Goal: Information Seeking & Learning: Find specific fact

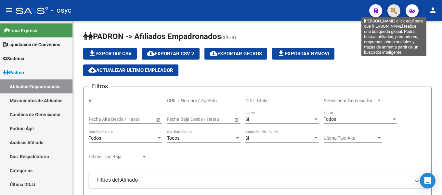
click at [393, 8] on icon "button" at bounding box center [393, 10] width 6 height 7
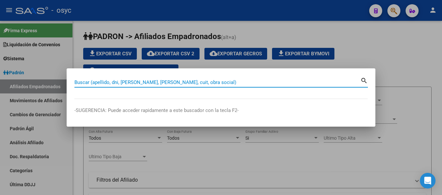
paste input "20139932030"
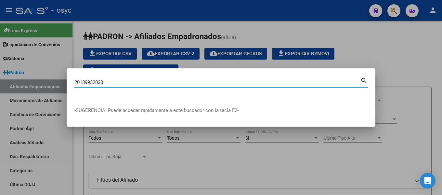
type input "20139932030"
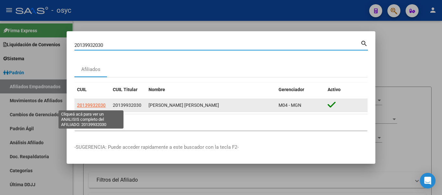
click at [98, 107] on span "20139932030" at bounding box center [91, 104] width 29 height 5
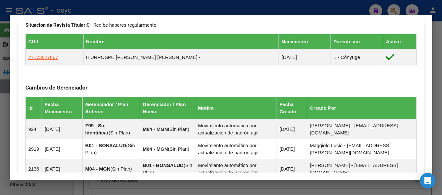
scroll to position [460, 0]
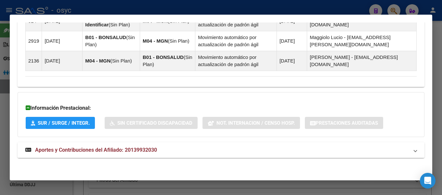
click at [81, 148] on span "Aportes y Contribuciones del Afiliado: 20139932030" at bounding box center [96, 149] width 122 height 6
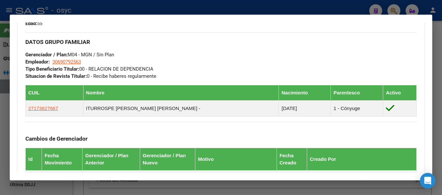
scroll to position [294, 0]
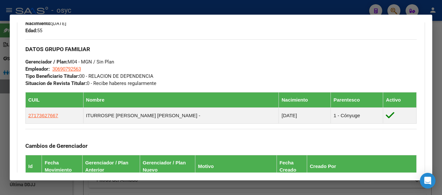
drag, startPoint x: 85, startPoint y: 67, endPoint x: 53, endPoint y: 72, distance: 32.5
click at [53, 72] on div "DATOS GRUPO FAMILIAR Gerenciador / Plan: M04 - MGN / Sin Plan Empleador: 306907…" at bounding box center [220, 62] width 391 height 47
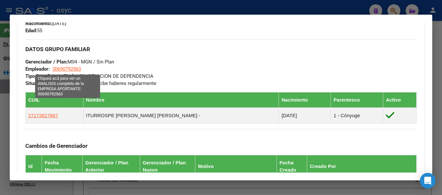
copy span "30690792563"
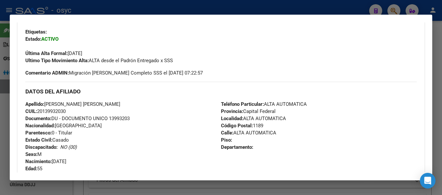
scroll to position [164, 0]
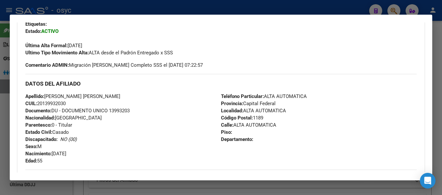
drag, startPoint x: 71, startPoint y: 102, endPoint x: 39, endPoint y: 102, distance: 32.2
click at [39, 102] on div "Apellido: [PERSON_NAME] [PERSON_NAME] CUIL: 20139932030 Documento: DU - DOCUMEN…" at bounding box center [123, 128] width 196 height 71
copy span "20139932030"
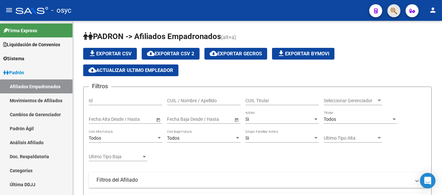
click at [398, 7] on button "button" at bounding box center [393, 10] width 13 height 13
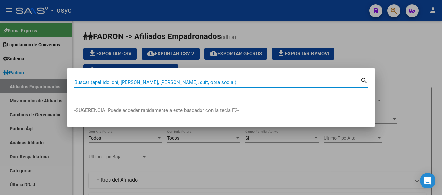
paste input "50877154"
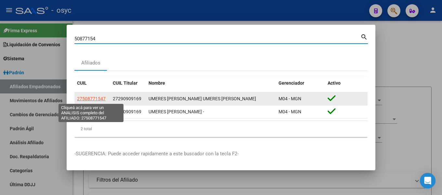
click at [100, 98] on span "27508771547" at bounding box center [91, 98] width 29 height 5
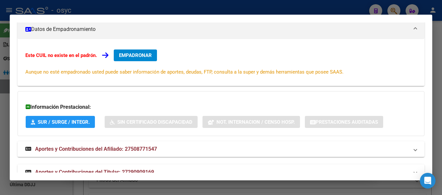
scroll to position [131, 0]
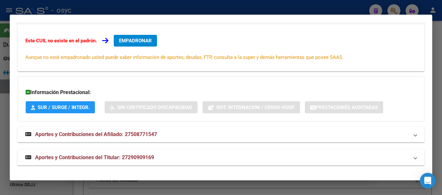
click at [70, 133] on span "Aportes y Contribuciones del Afiliado: 27508771547" at bounding box center [96, 134] width 122 height 6
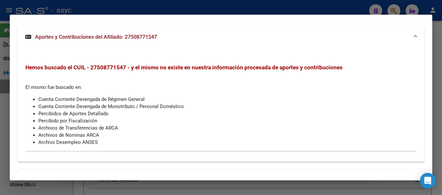
scroll to position [250, 0]
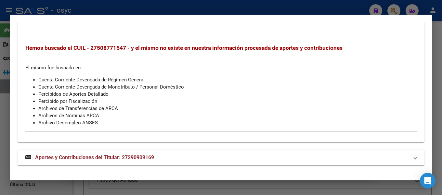
click at [69, 157] on span "Aportes y Contribuciones del Titular: 27290909169" at bounding box center [94, 157] width 119 height 6
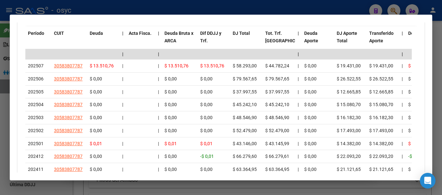
scroll to position [504, 0]
click at [350, 5] on div at bounding box center [221, 97] width 442 height 195
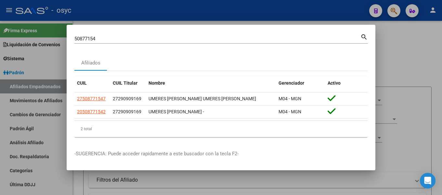
click at [285, 39] on input "50877154" at bounding box center [217, 39] width 286 height 6
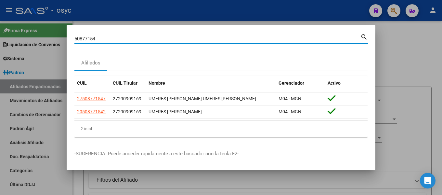
click at [285, 39] on input "50877154" at bounding box center [217, 39] width 286 height 6
paste input "28820756"
type input "28820756"
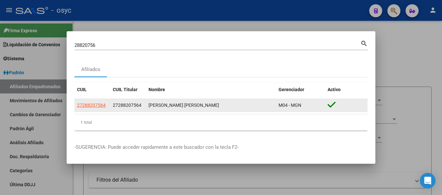
click at [157, 103] on div "TOLOZA ANDREA CRISTINA" at bounding box center [210, 104] width 125 height 7
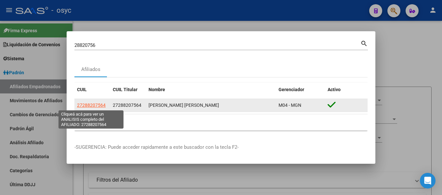
click at [87, 104] on span "27288207564" at bounding box center [91, 104] width 29 height 5
type textarea "27288207564"
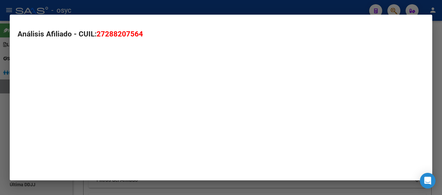
click at [87, 104] on mat-dialog-container "Análisis Afiliado - CUIL: 27288207564" at bounding box center [221, 97] width 422 height 165
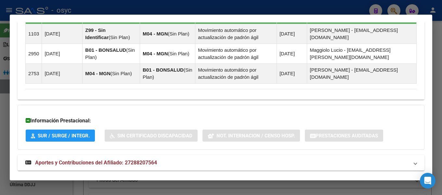
scroll to position [438, 0]
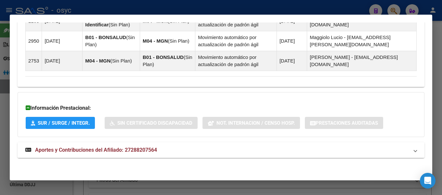
click at [82, 147] on span "Aportes y Contribuciones del Afiliado: 27288207564" at bounding box center [96, 149] width 122 height 6
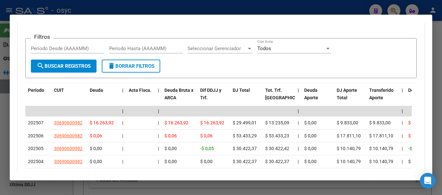
scroll to position [532, 0]
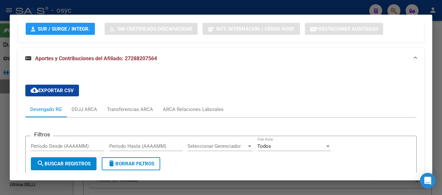
click at [247, 9] on div at bounding box center [221, 97] width 442 height 195
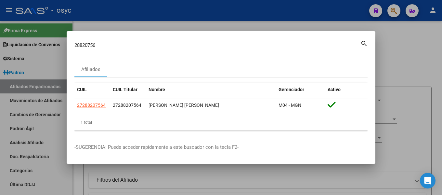
click at [182, 28] on div at bounding box center [221, 97] width 442 height 195
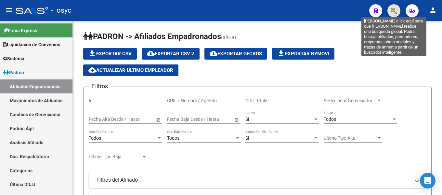
click at [395, 9] on icon "button" at bounding box center [393, 10] width 6 height 7
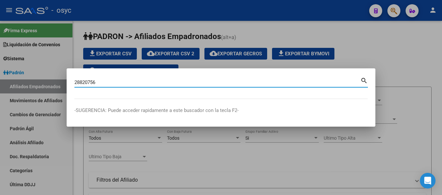
type input "28820756"
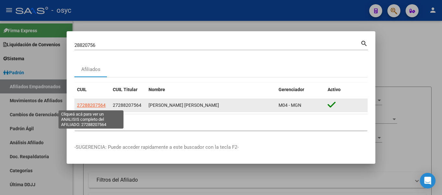
click at [100, 105] on span "27288207564" at bounding box center [91, 104] width 29 height 5
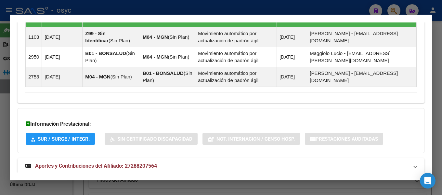
scroll to position [438, 0]
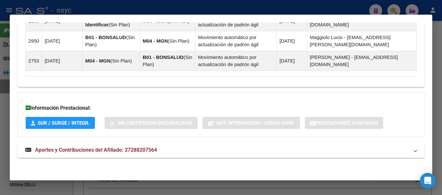
click at [105, 150] on span "Aportes y Contribuciones del Afiliado: 27288207564" at bounding box center [96, 149] width 122 height 6
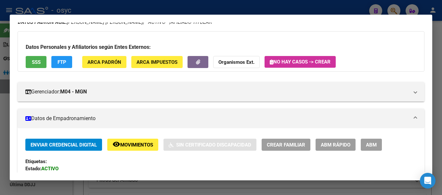
scroll to position [26, 0]
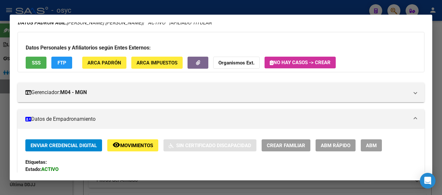
click at [260, 9] on div at bounding box center [221, 97] width 442 height 195
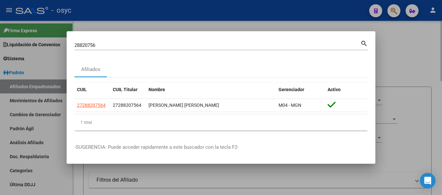
drag, startPoint x: 402, startPoint y: 52, endPoint x: 344, endPoint y: 174, distance: 135.4
click at [402, 52] on div at bounding box center [221, 97] width 442 height 195
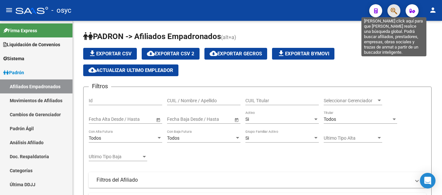
click at [397, 8] on icon "button" at bounding box center [393, 10] width 6 height 7
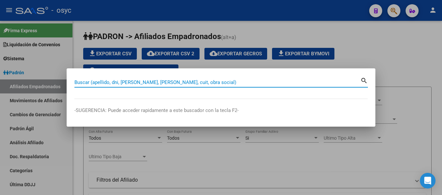
paste input "24511410"
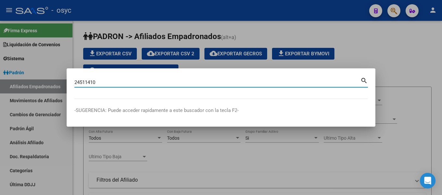
type input "24511410"
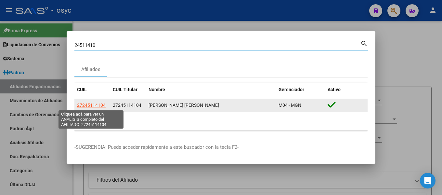
click at [98, 106] on span "27245114104" at bounding box center [91, 104] width 29 height 5
type textarea "27245114104"
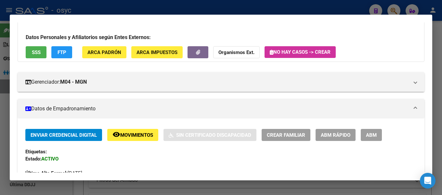
scroll to position [0, 0]
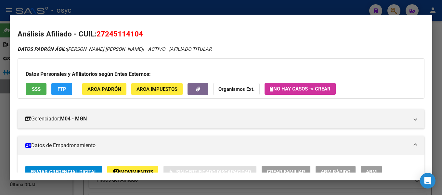
click at [267, 8] on div at bounding box center [221, 97] width 442 height 195
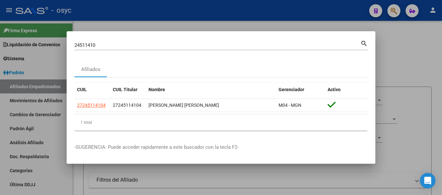
click at [123, 43] on input "24511410" at bounding box center [217, 45] width 286 height 6
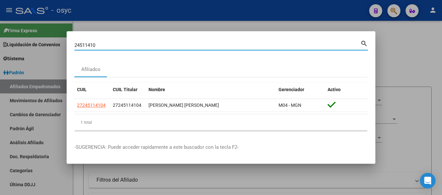
click at [123, 43] on input "24511410" at bounding box center [217, 45] width 286 height 6
paste input "0947032454"
type input "20947032454"
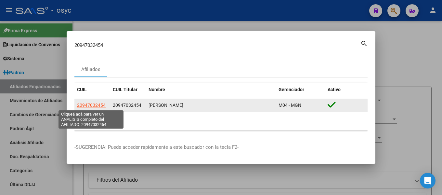
click at [90, 103] on span "20947032454" at bounding box center [91, 104] width 29 height 5
type textarea "20947032454"
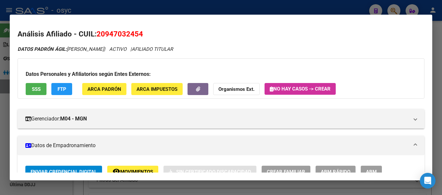
click at [154, 6] on div at bounding box center [221, 97] width 442 height 195
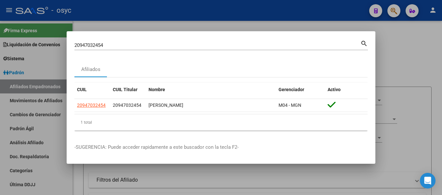
click at [140, 46] on input "20947032454" at bounding box center [217, 45] width 286 height 6
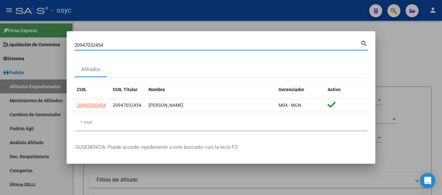
click at [140, 46] on input "20947032454" at bounding box center [217, 45] width 286 height 6
paste input "17951184"
type input "17951184"
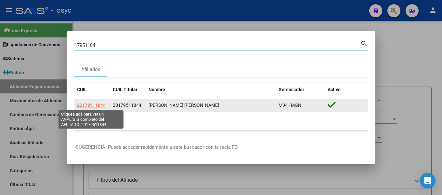
click at [92, 104] on span "20179511844" at bounding box center [91, 104] width 29 height 5
type textarea "20179511844"
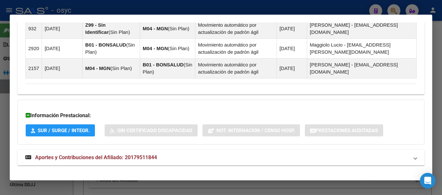
scroll to position [438, 0]
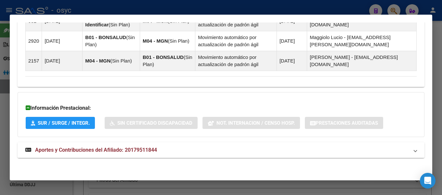
click at [58, 151] on span "Aportes y Contribuciones del Afiliado: 20179511844" at bounding box center [96, 149] width 122 height 6
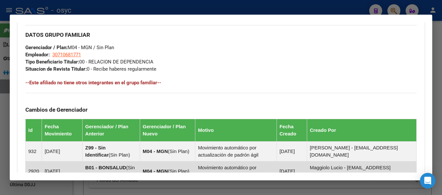
scroll to position [276, 0]
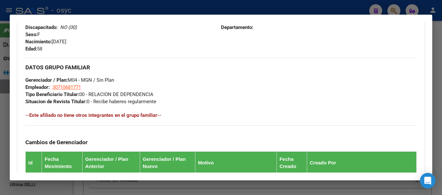
click at [127, 115] on h4 "--Este afiliado no tiene otros integrantes en el grupo familiar--" at bounding box center [220, 114] width 391 height 7
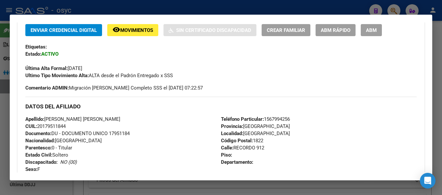
scroll to position [178, 0]
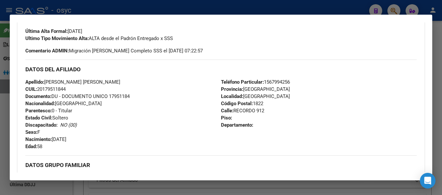
drag, startPoint x: 42, startPoint y: 88, endPoint x: 53, endPoint y: 89, distance: 11.1
click at [53, 89] on span "CUIL: 20179511844" at bounding box center [45, 89] width 40 height 6
click at [43, 87] on span "CUIL: 20179511844" at bounding box center [45, 89] width 40 height 6
click at [44, 89] on span "CUIL: 20179511844" at bounding box center [45, 89] width 40 height 6
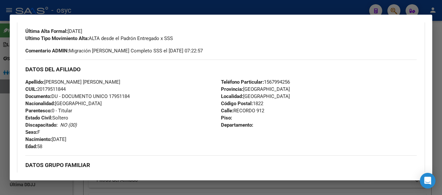
click at [44, 87] on span "CUIL: 20179511844" at bounding box center [45, 89] width 40 height 6
copy span "20179511844"
